Goal: Navigation & Orientation: Find specific page/section

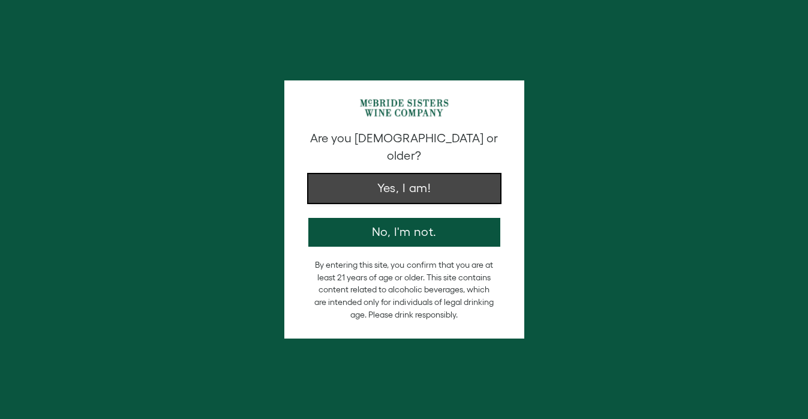
click at [415, 174] on button "Yes, I am!" at bounding box center [404, 188] width 192 height 29
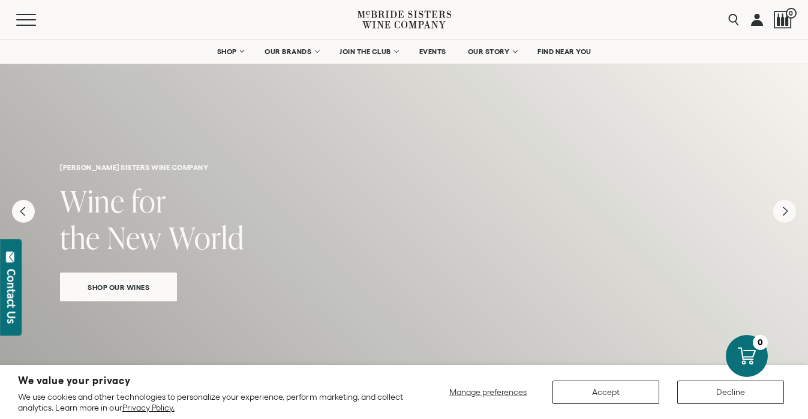
click at [763, 19] on div "Search 0" at bounding box center [757, 19] width 70 height 39
click at [759, 19] on link at bounding box center [757, 19] width 12 height 39
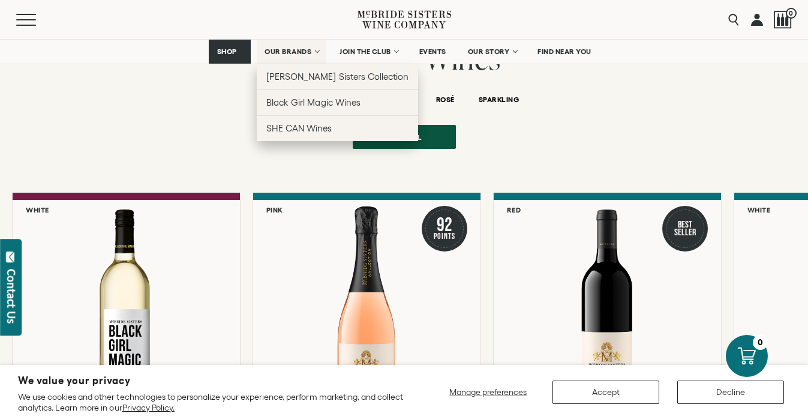
scroll to position [2044, 0]
